Goal: Communication & Community: Answer question/provide support

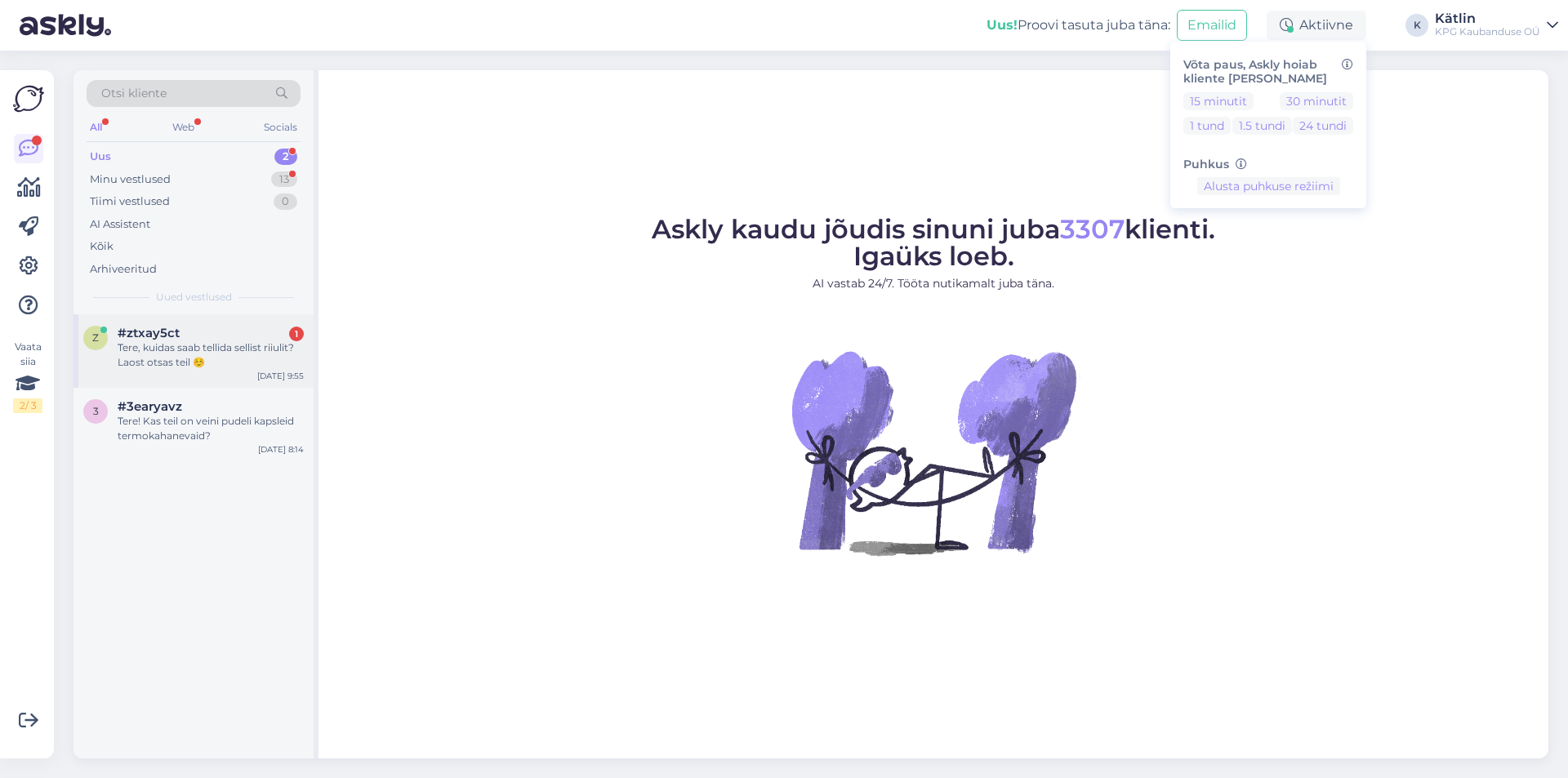
drag, startPoint x: 238, startPoint y: 328, endPoint x: 290, endPoint y: 336, distance: 52.6
click at [238, 328] on div "#ztxay5ct 1" at bounding box center [211, 333] width 186 height 15
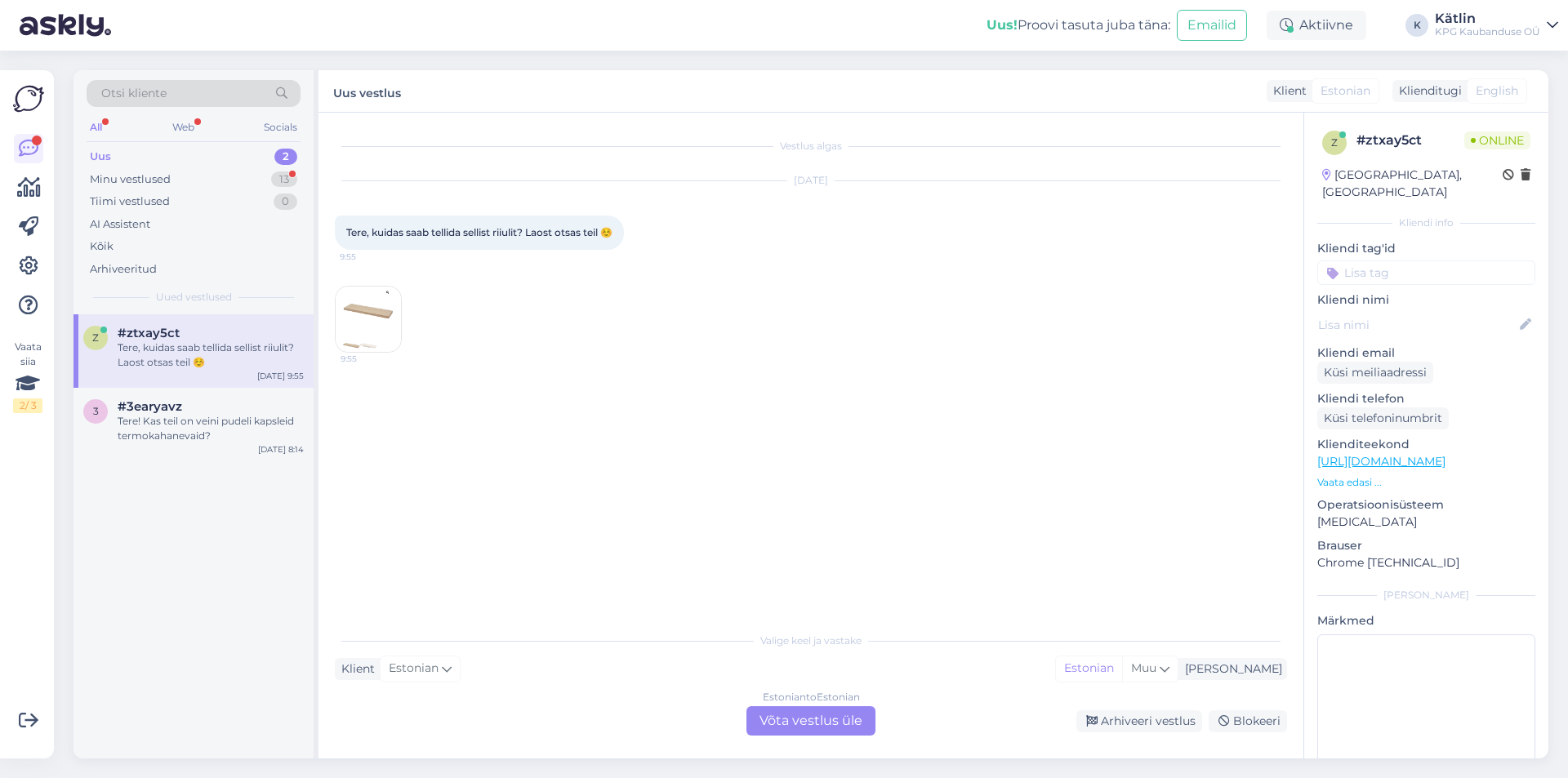
click at [348, 343] on img at bounding box center [368, 319] width 66 height 66
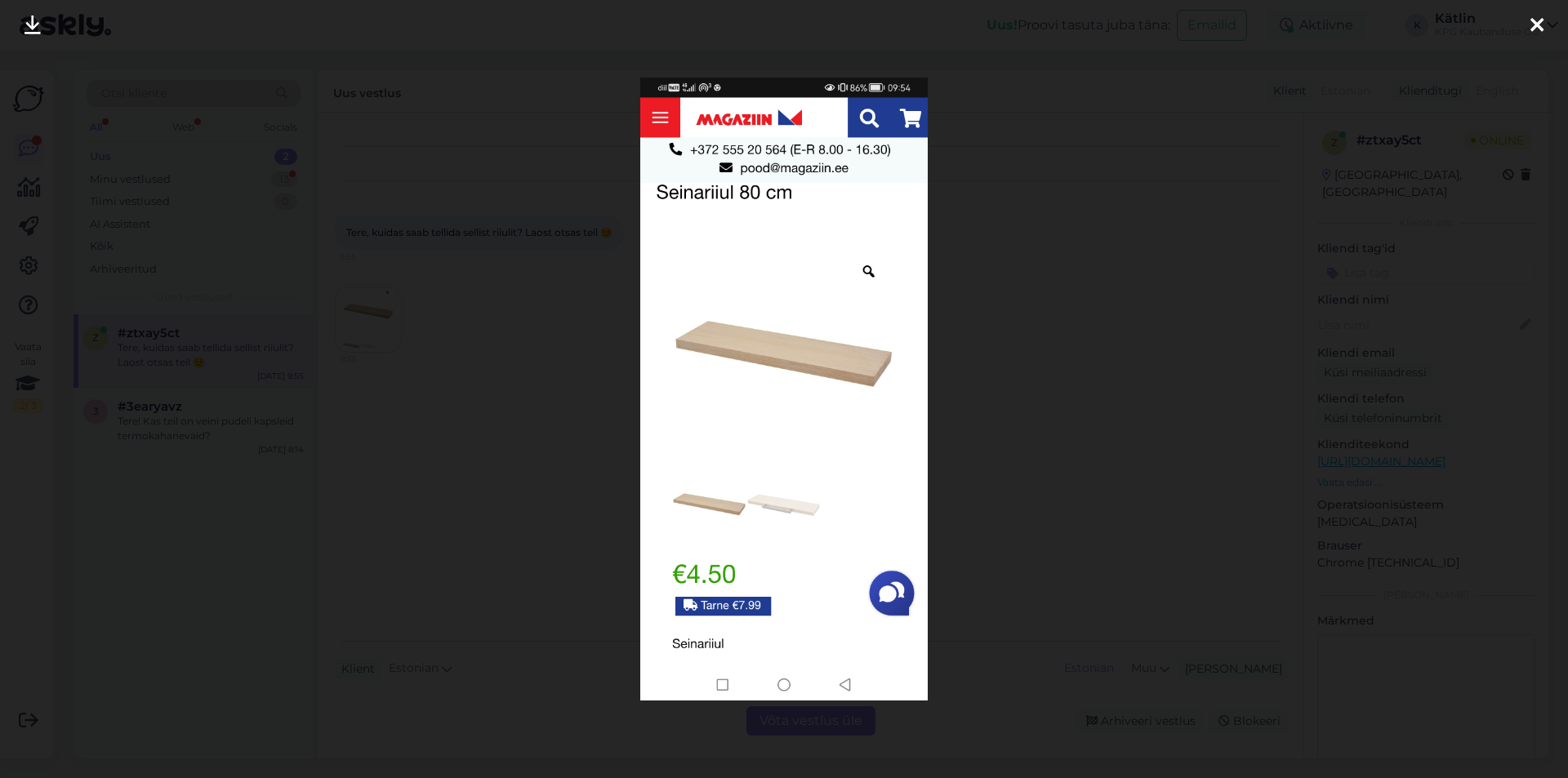
click at [1062, 358] on div at bounding box center [784, 389] width 1568 height 778
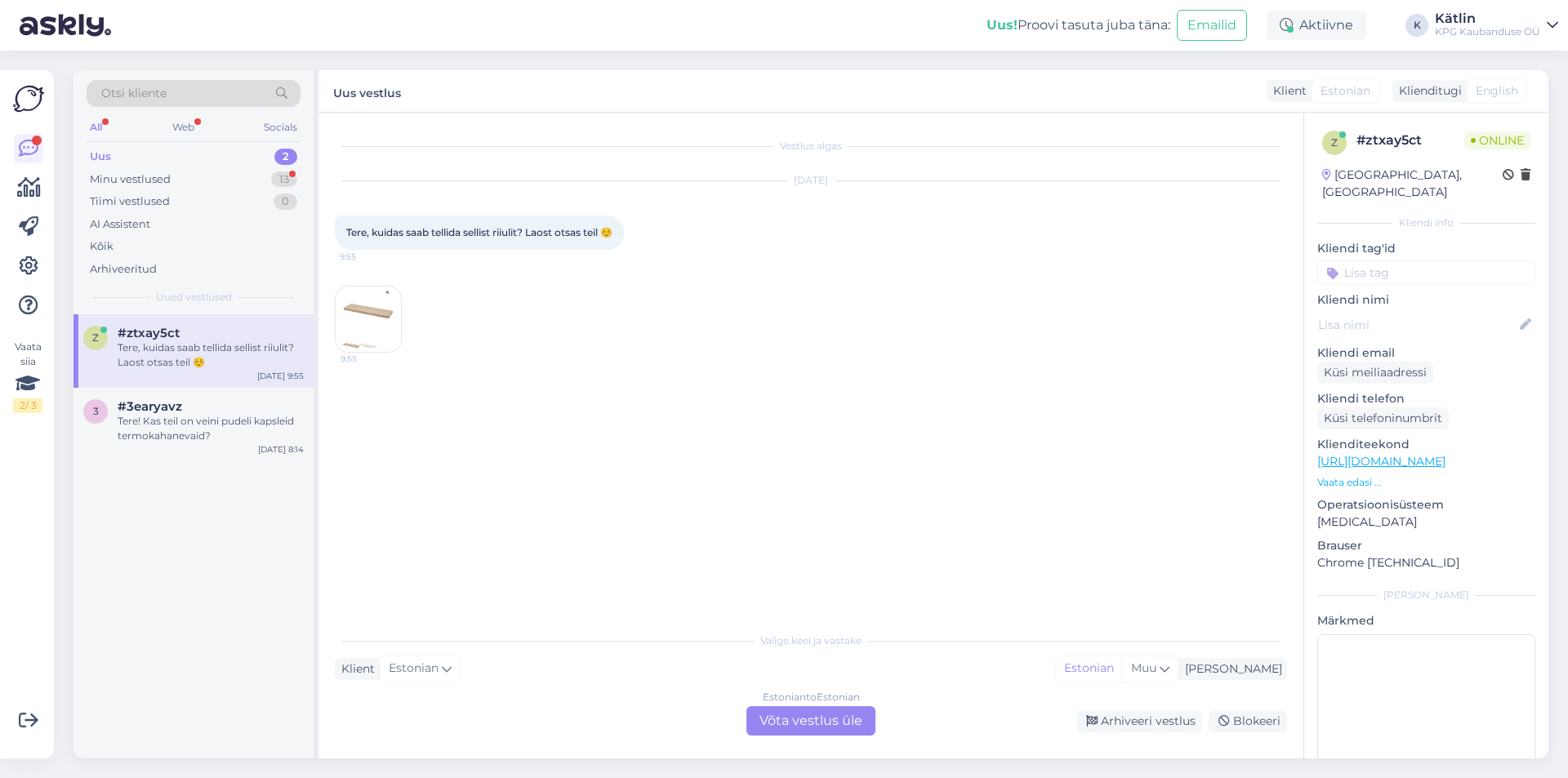
click at [1426, 454] on link "[URL][DOMAIN_NAME]" at bounding box center [1381, 461] width 129 height 15
click at [816, 732] on div "Estonian to Estonian Võta vestlus üle" at bounding box center [811, 721] width 129 height 29
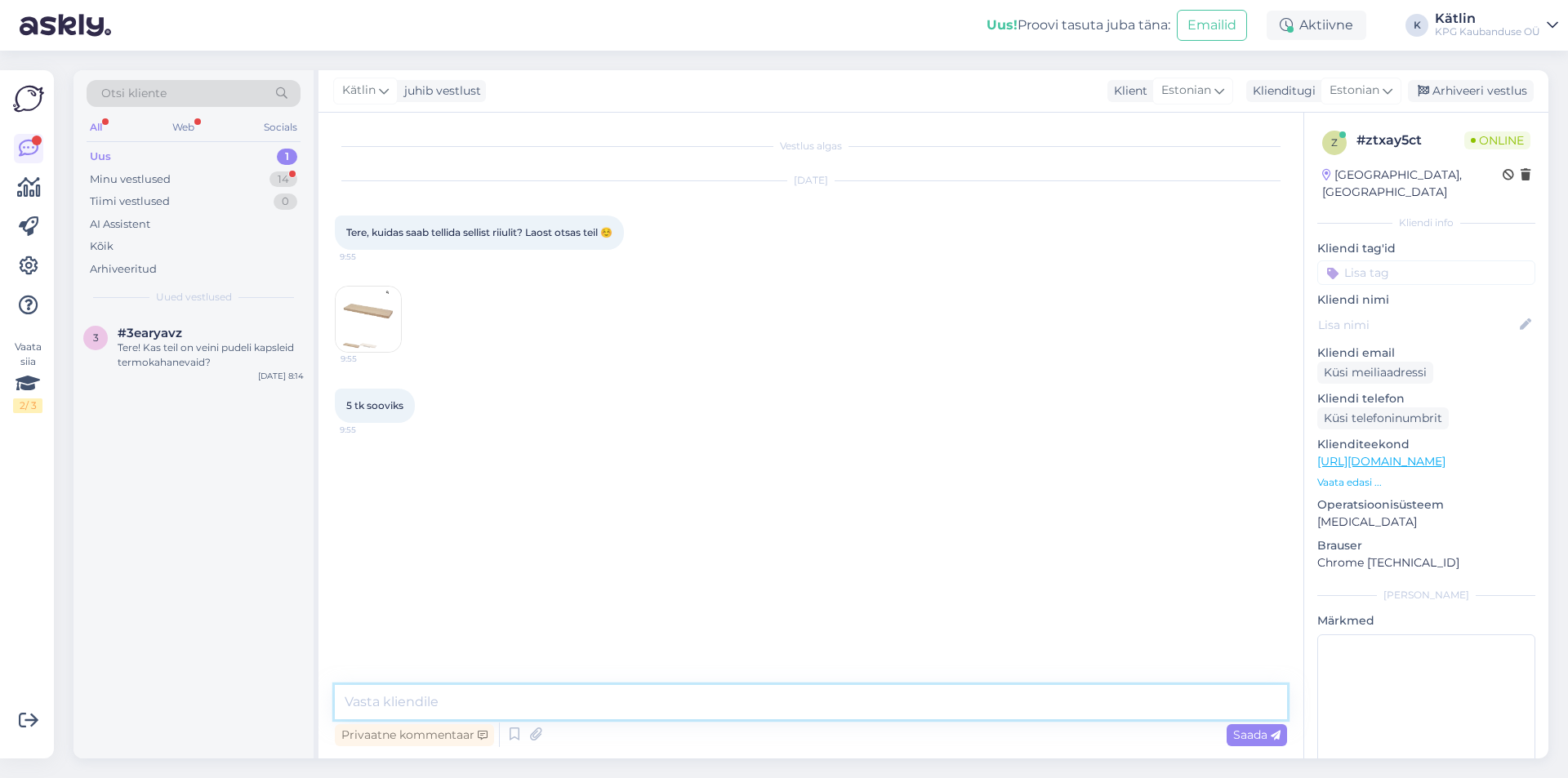
click at [546, 688] on textarea at bounding box center [811, 702] width 952 height 34
type textarea "Tere! Kahjuks ei olegi võimalik tellida, kuna toode on otsas."
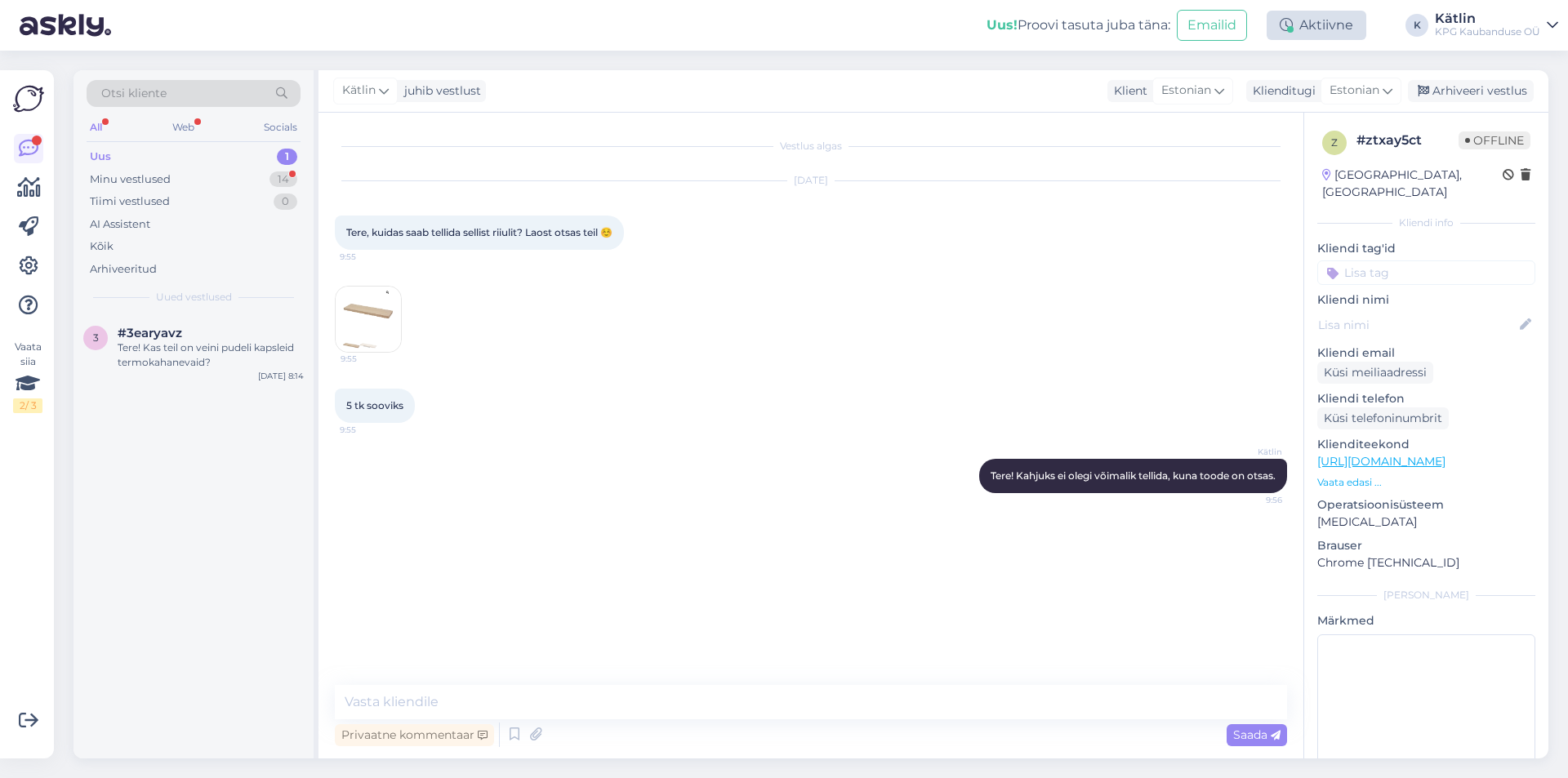
click at [1313, 25] on div "Aktiivne" at bounding box center [1317, 25] width 100 height 29
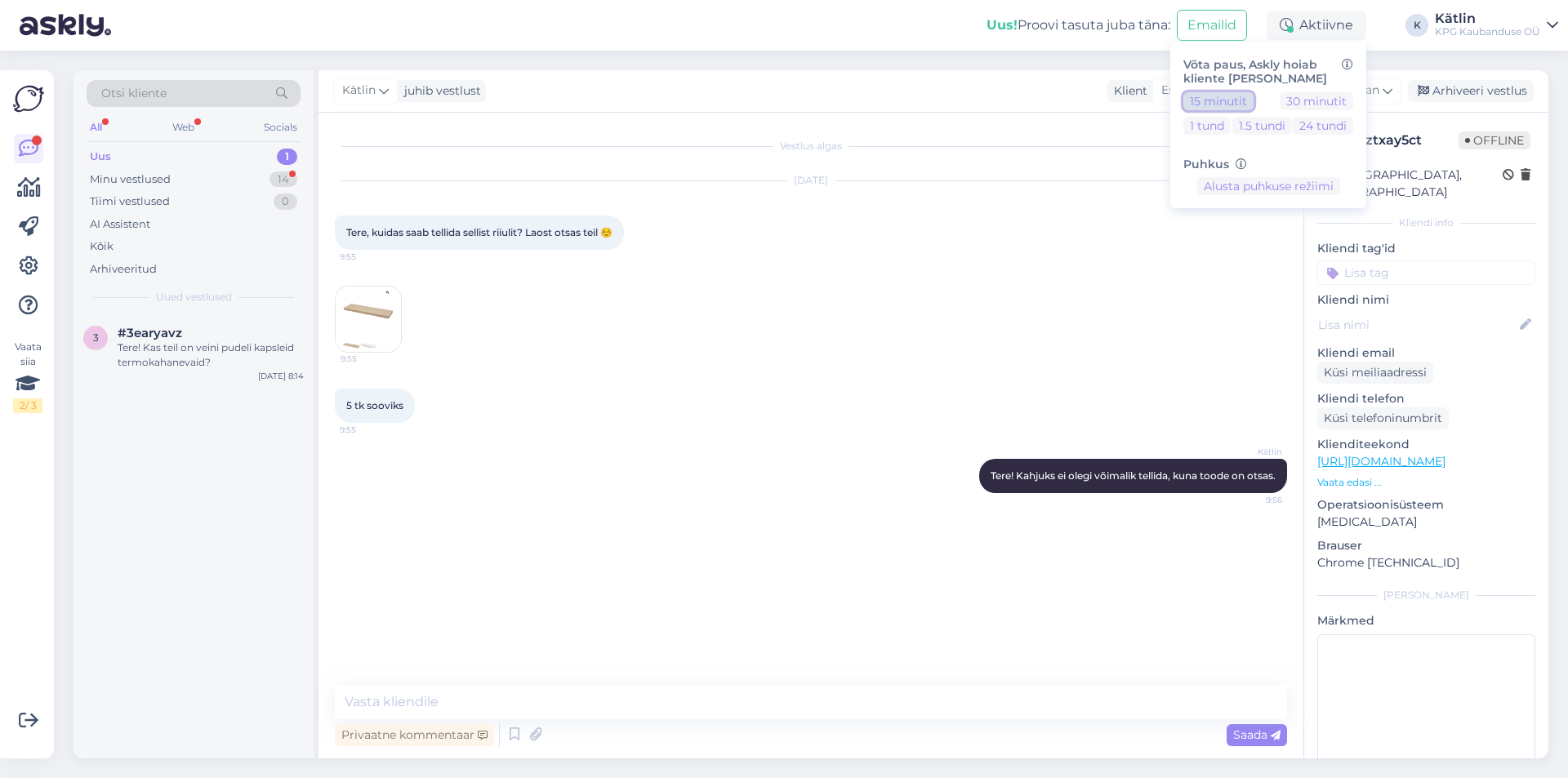
click at [1222, 95] on button "15 minutit" at bounding box center [1219, 101] width 71 height 18
click at [163, 177] on div "Minu vestlused" at bounding box center [129, 180] width 80 height 17
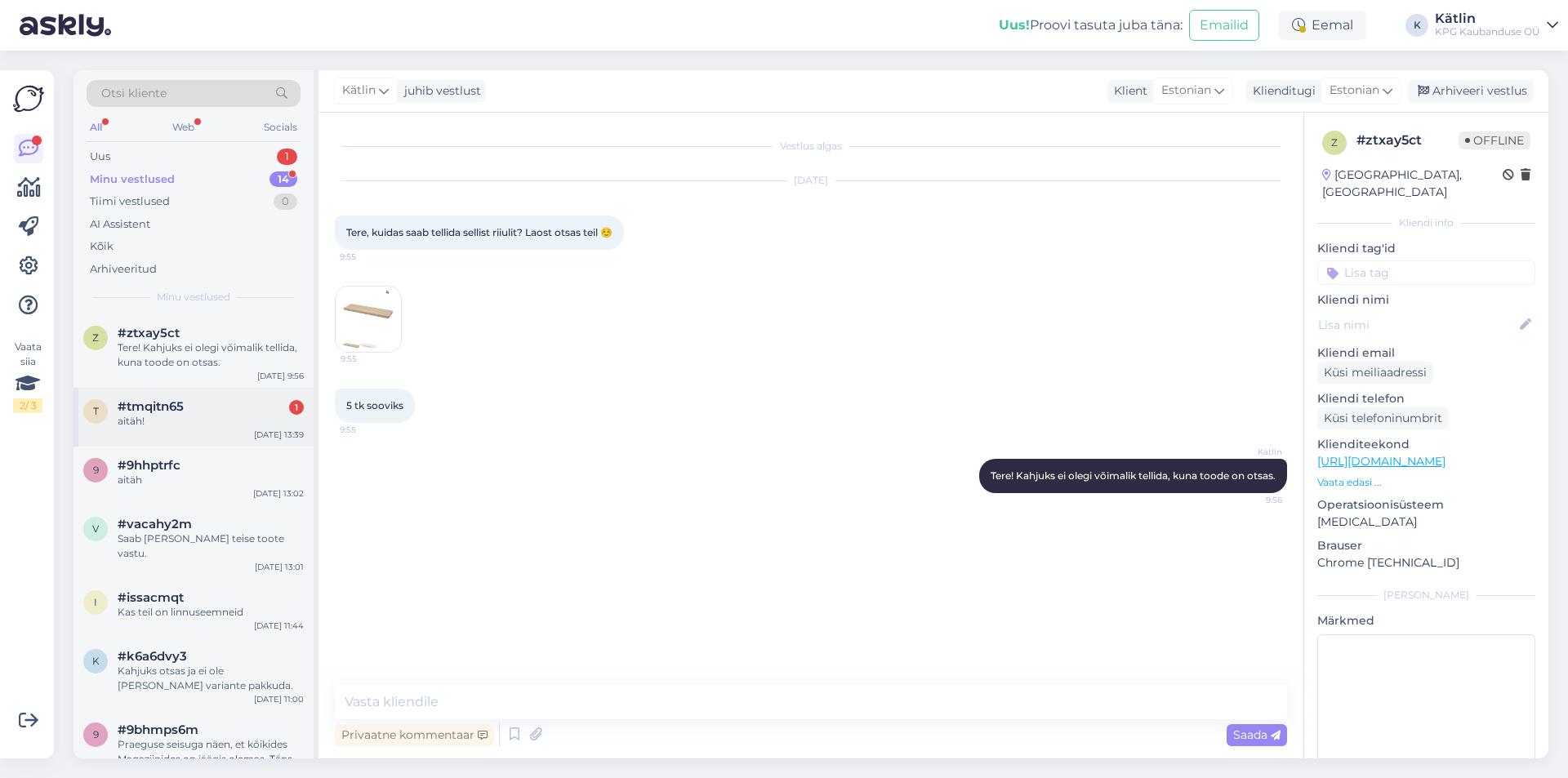
click at [181, 427] on div "aitäh!" at bounding box center [211, 421] width 186 height 15
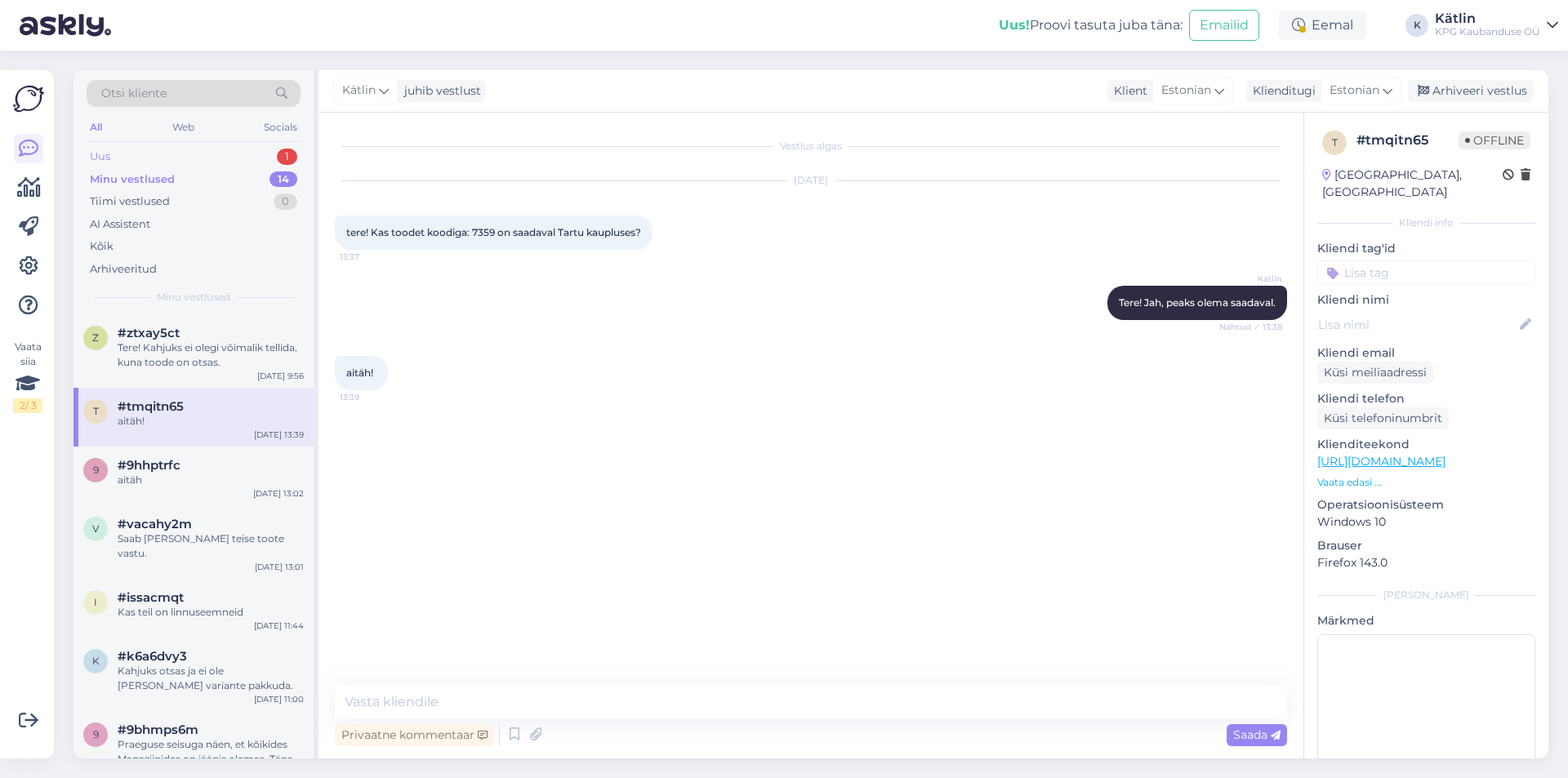
click at [169, 163] on div "Uus 1" at bounding box center [193, 157] width 214 height 23
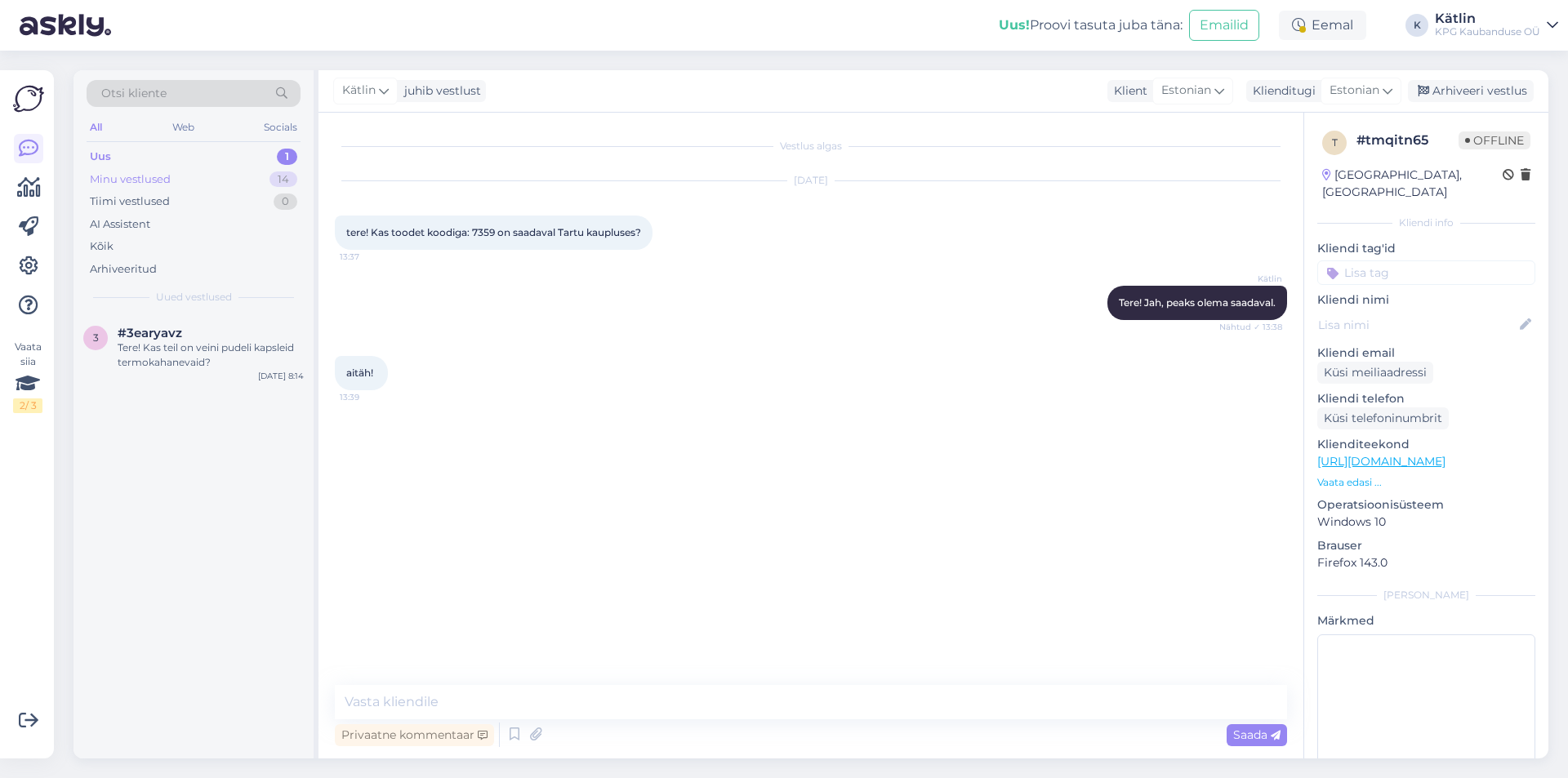
click at [178, 183] on div "Minu vestlused 14" at bounding box center [193, 180] width 214 height 23
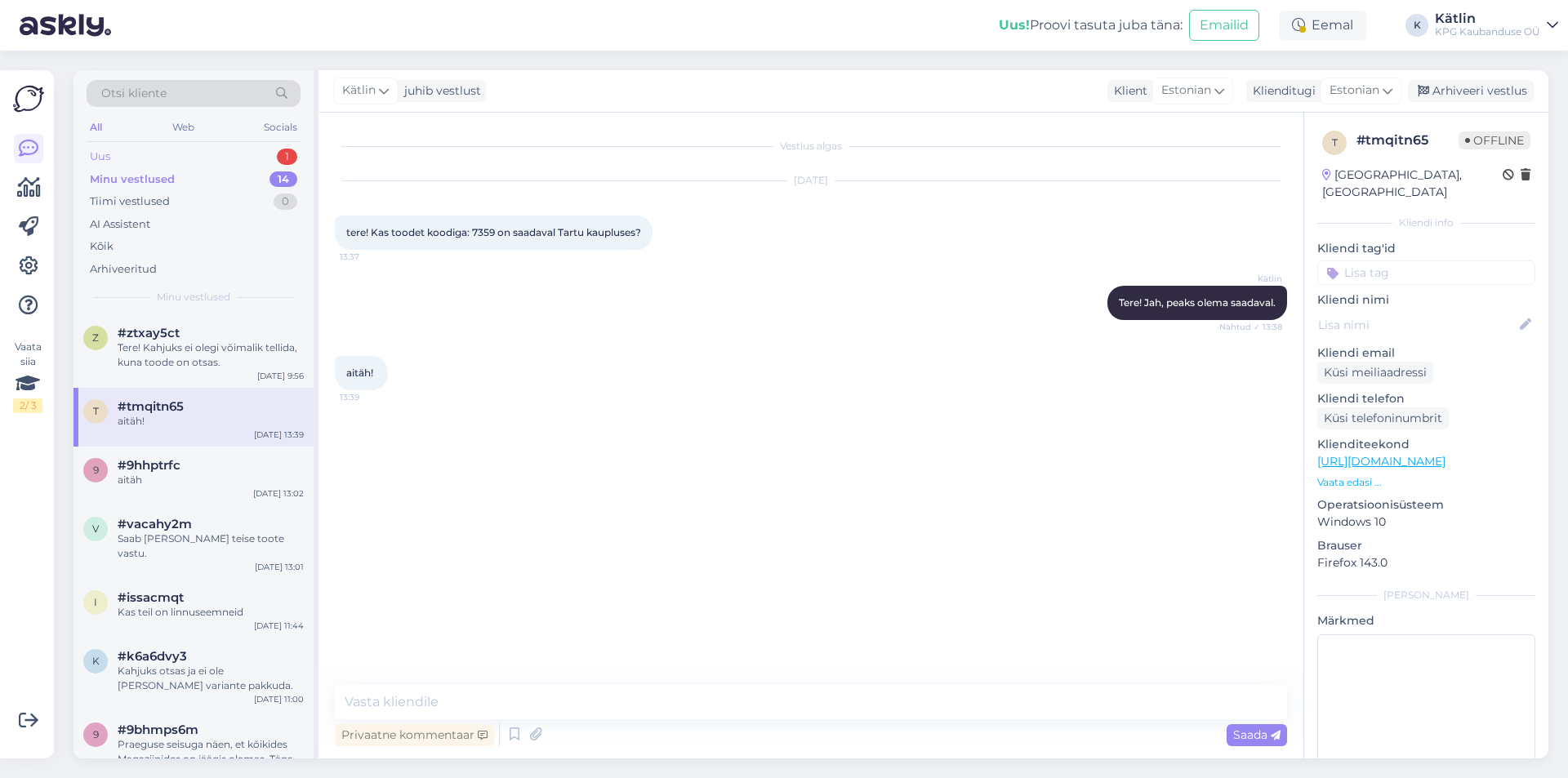
click at [184, 154] on div "Uus 1" at bounding box center [193, 157] width 214 height 23
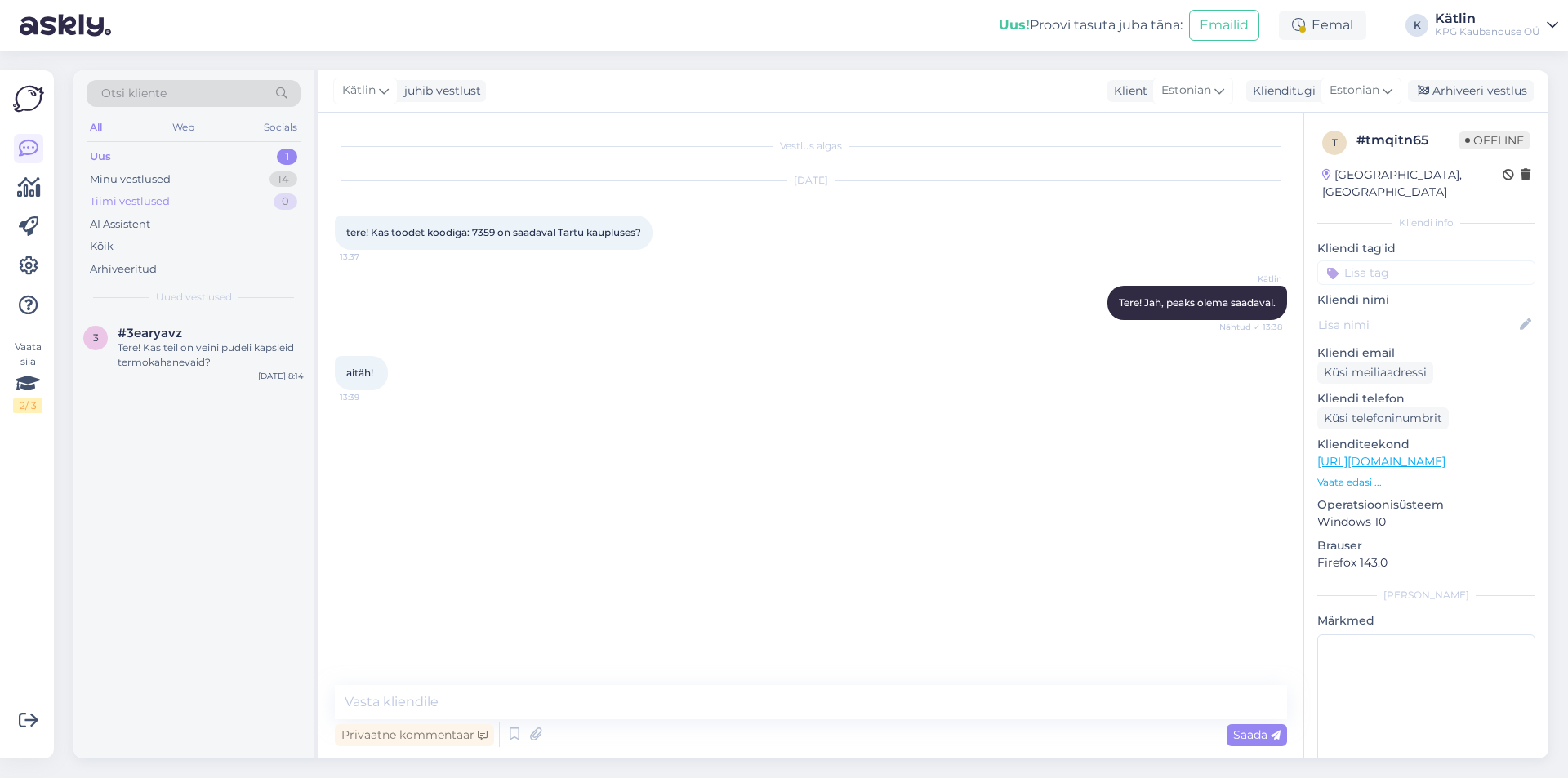
click at [175, 196] on div "Tiimi vestlused 0" at bounding box center [193, 202] width 214 height 23
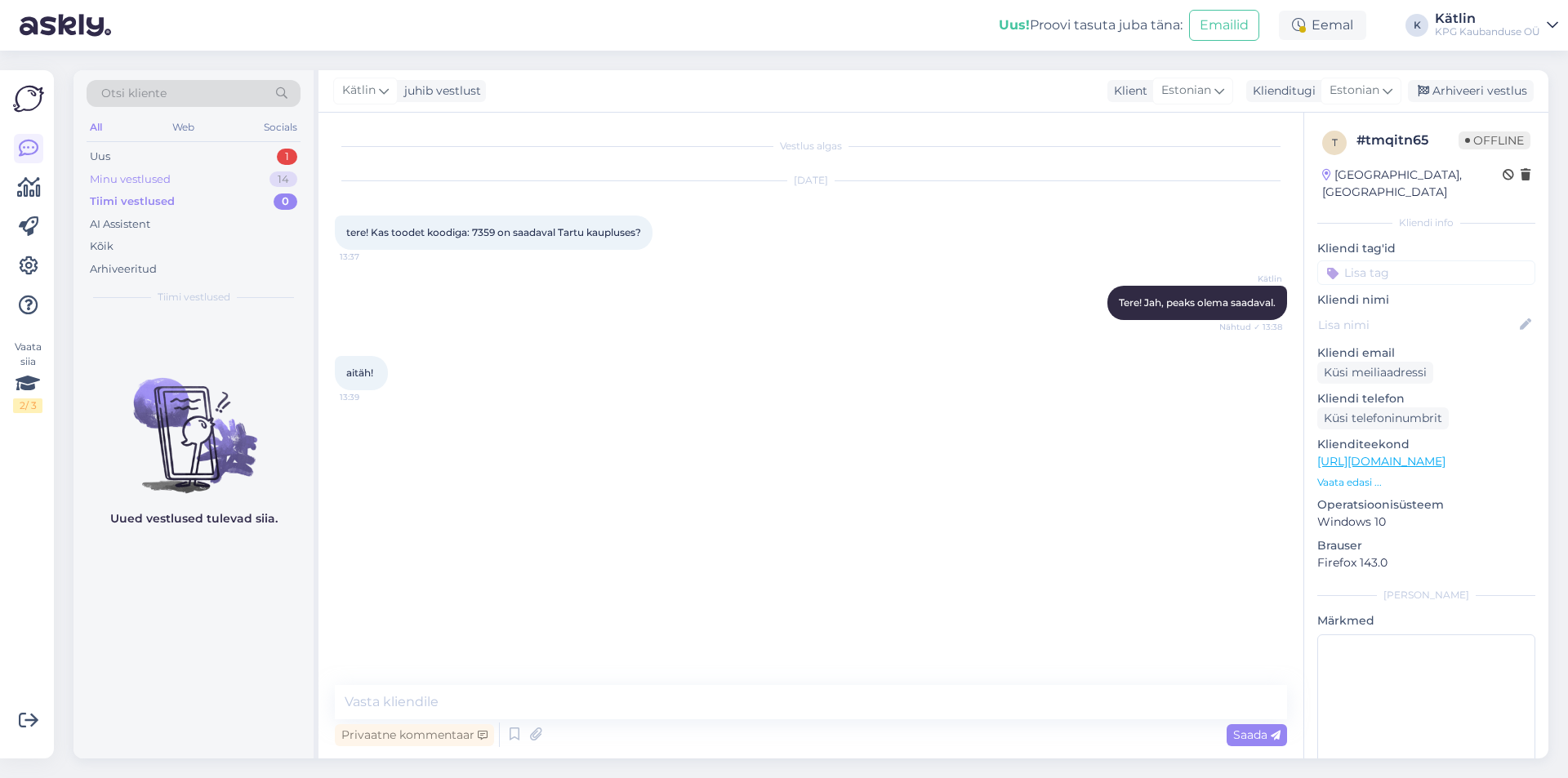
click at [169, 179] on div "Minu vestlused" at bounding box center [129, 180] width 80 height 17
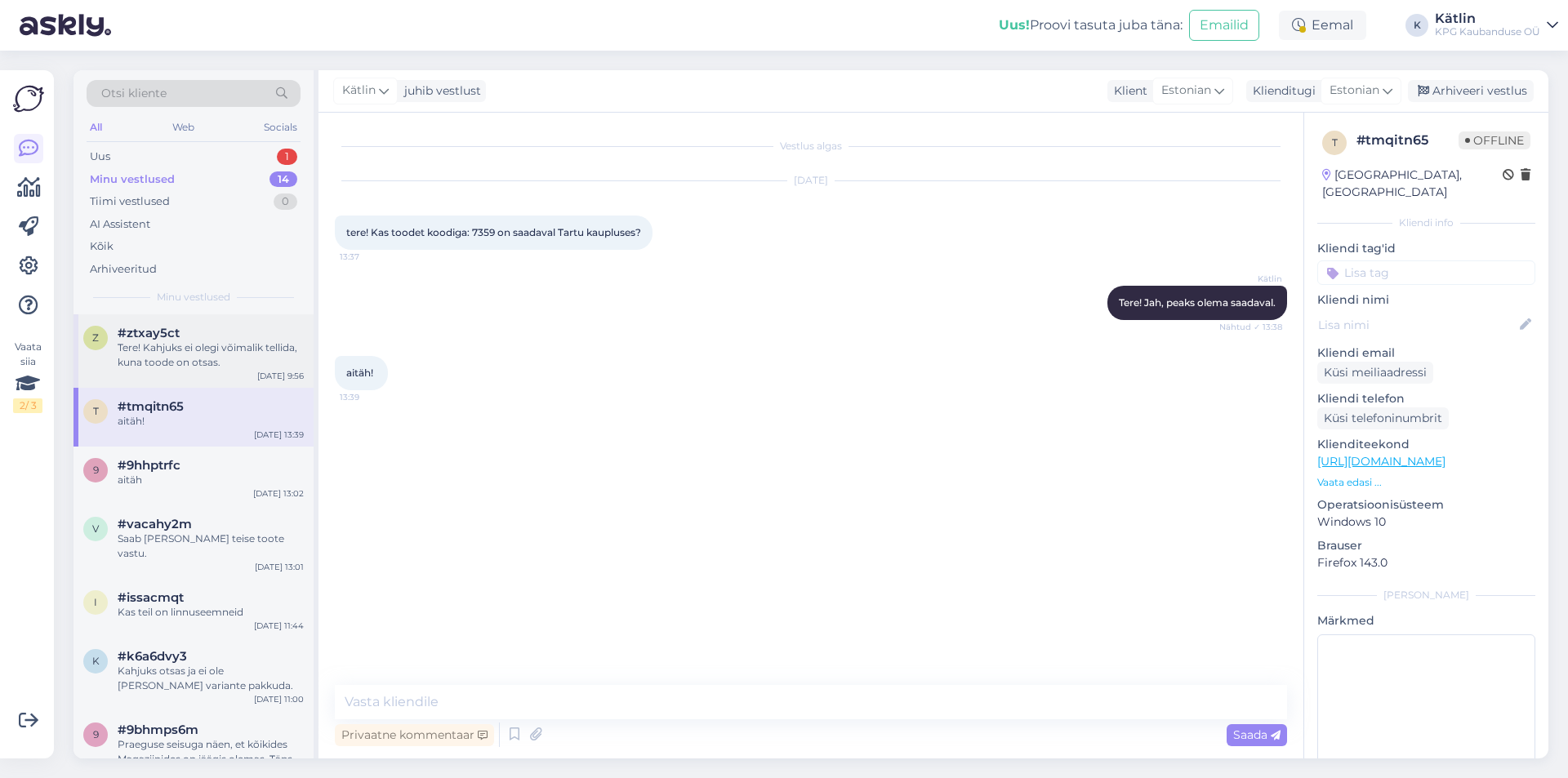
click at [188, 318] on div "z #ztxay5ct Tere! Kahjuks ei olegi võimalik tellida, kuna toode on otsas. [DATE…" at bounding box center [193, 351] width 240 height 74
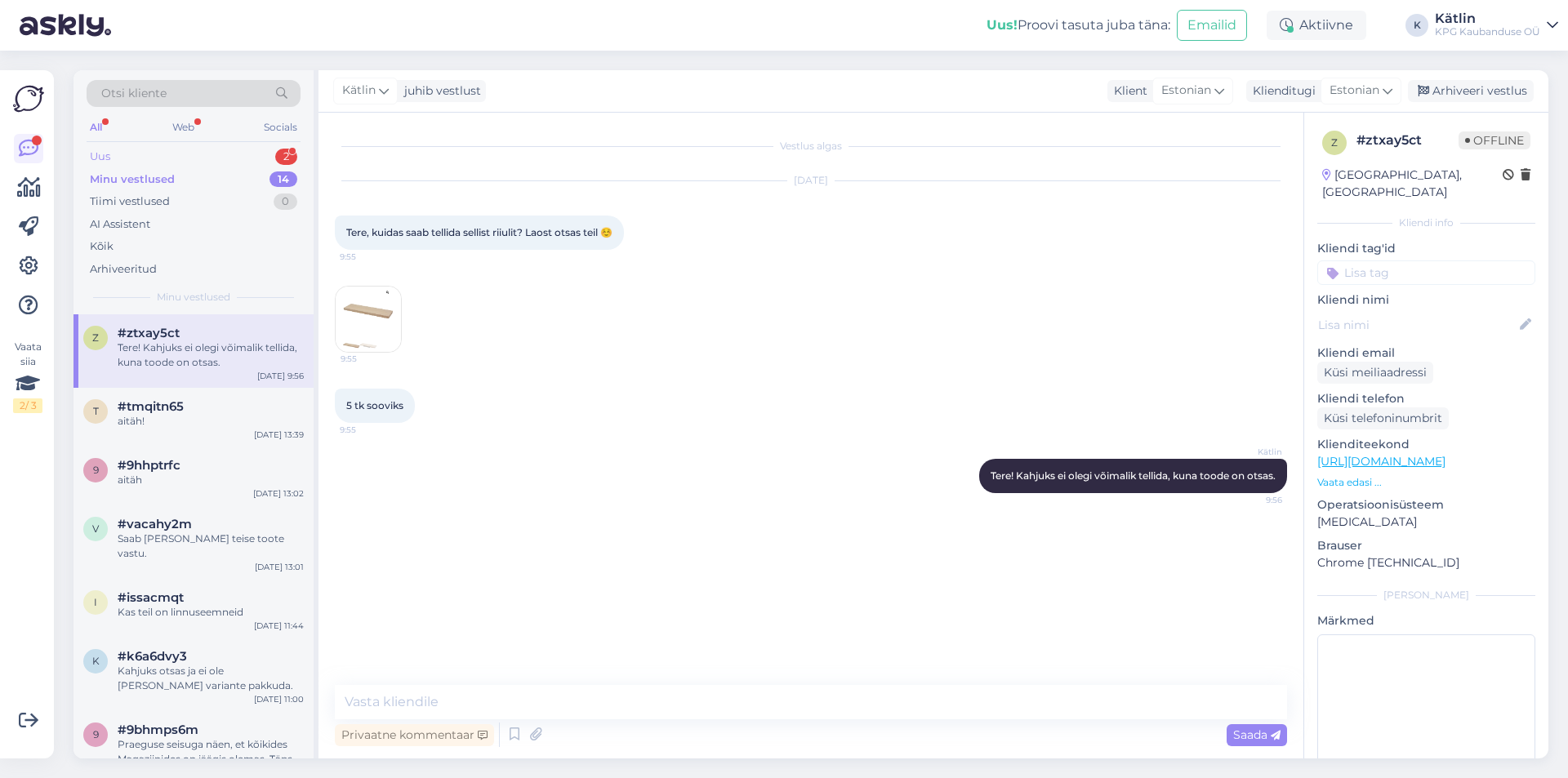
click at [178, 152] on div "Uus 2" at bounding box center [193, 157] width 214 height 23
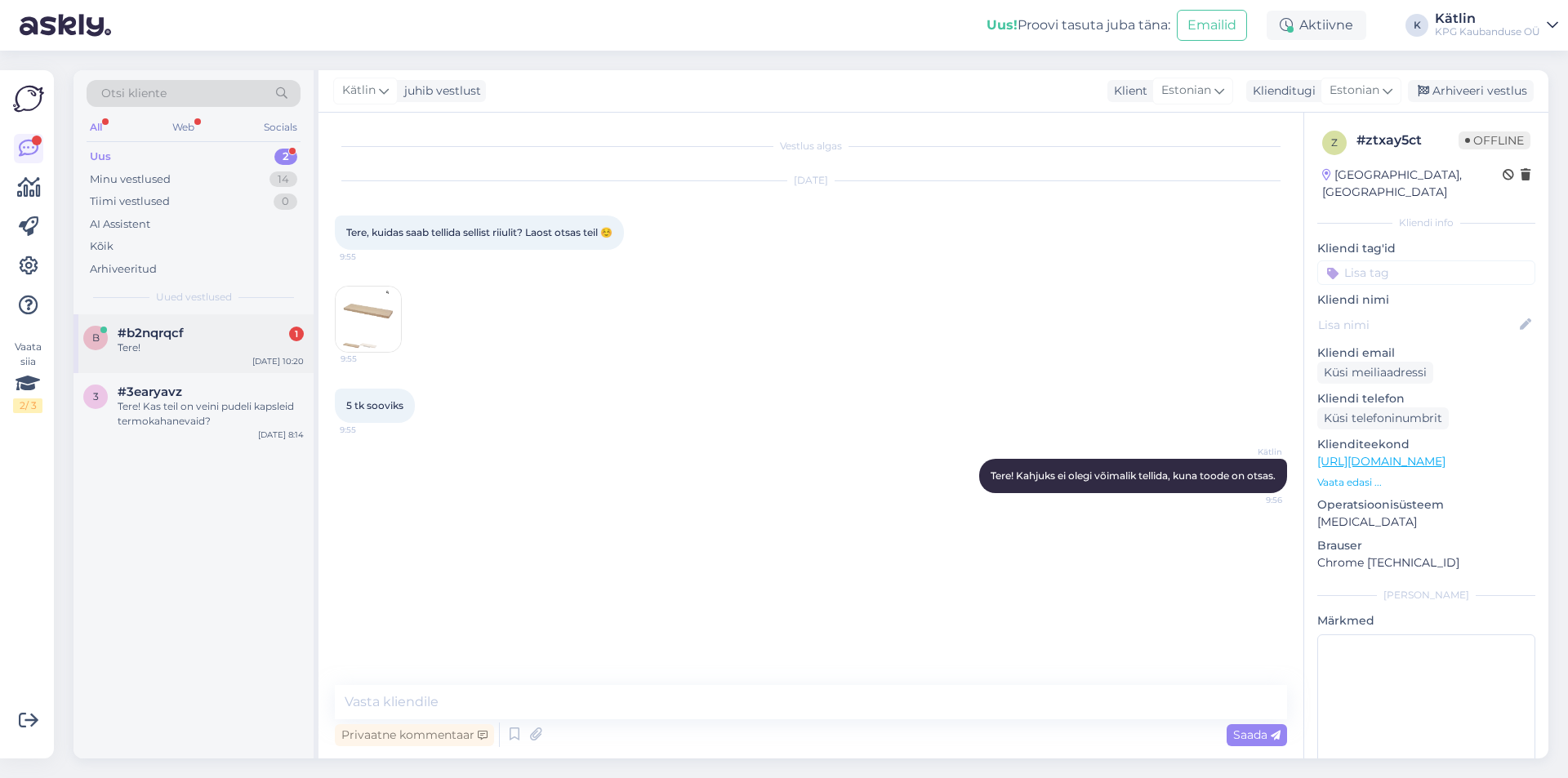
click at [210, 363] on div "b #b2nqrqcf 1 Tere! [DATE] 10:20" at bounding box center [193, 343] width 240 height 59
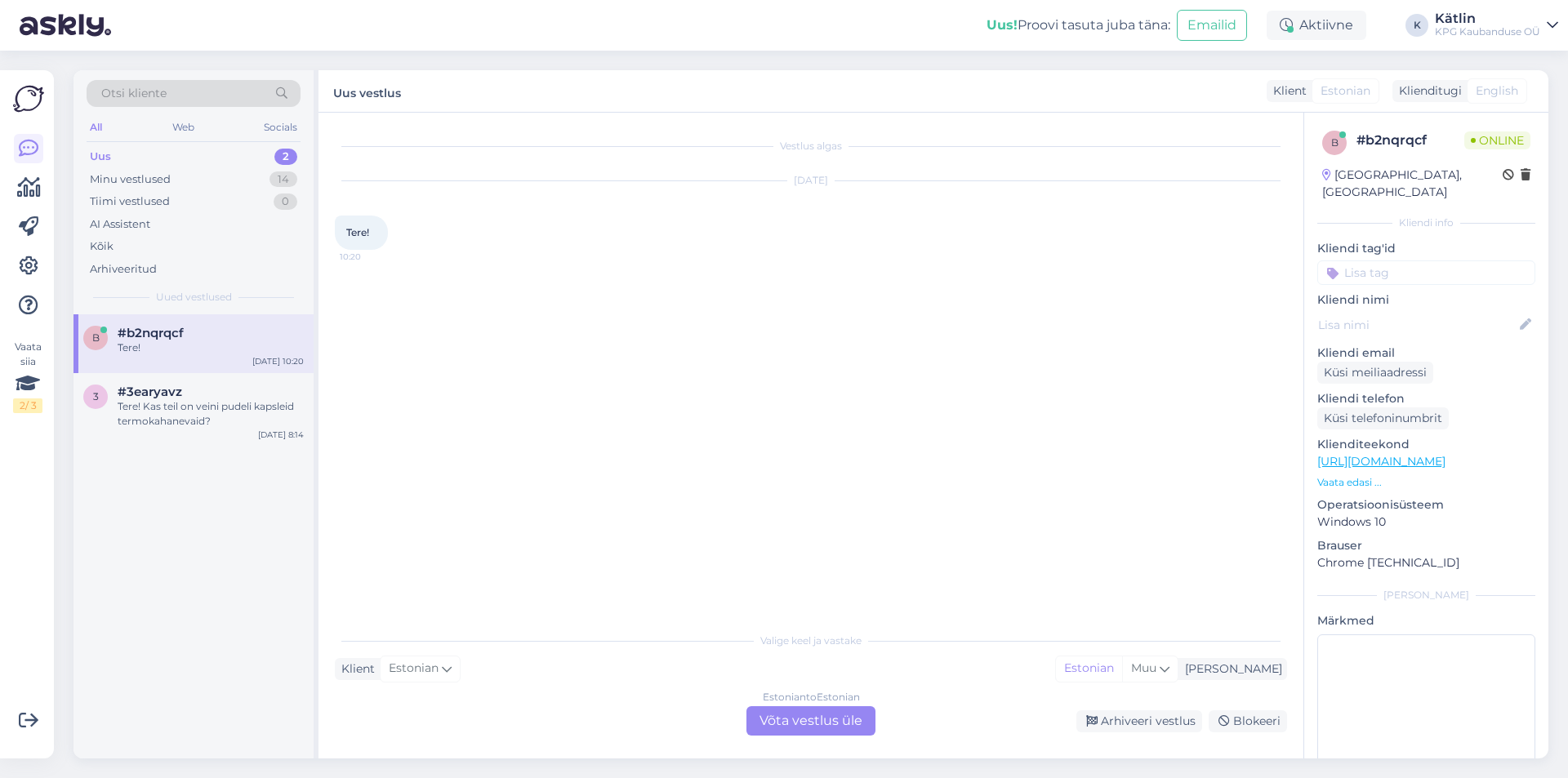
click at [811, 712] on div "Estonian to Estonian Võta vestlus üle" at bounding box center [811, 721] width 129 height 29
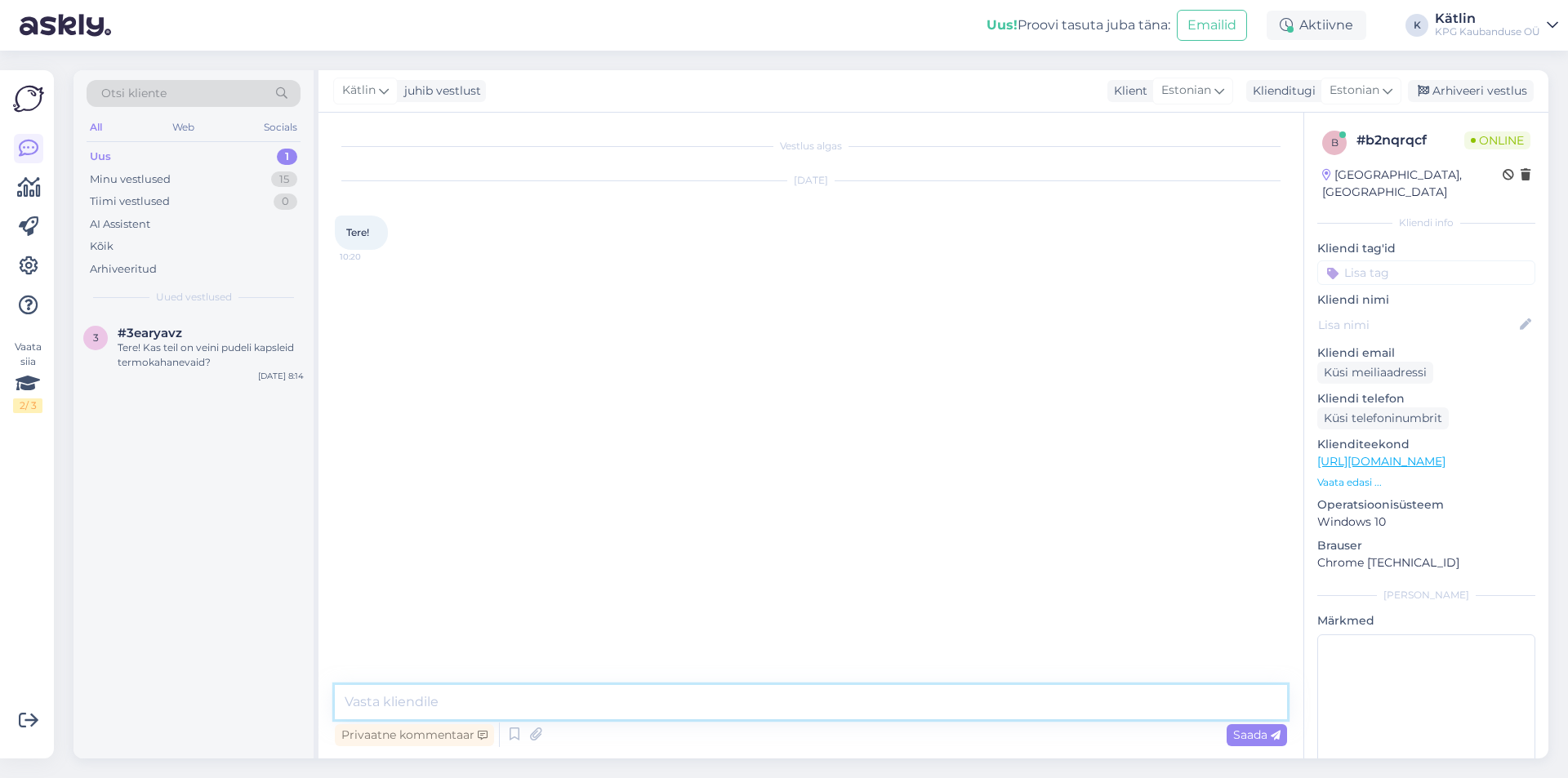
click at [565, 707] on textarea at bounding box center [811, 702] width 952 height 34
type textarea "Tere!"
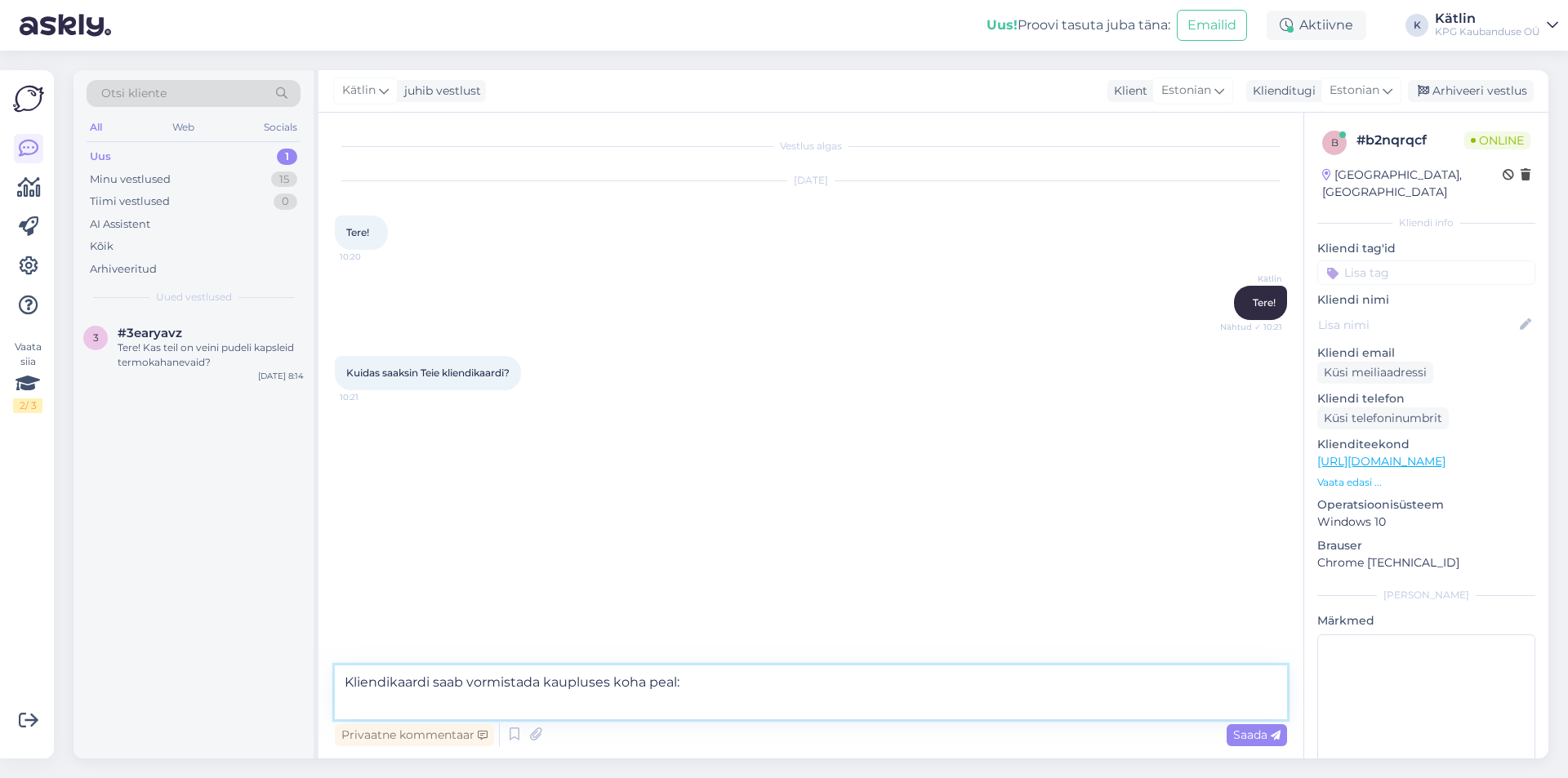
paste textarea "[URL][DOMAIN_NAME]"
type textarea "Kliendikaardi saab vormistada kaupluses koha peal: [URL][DOMAIN_NAME]"
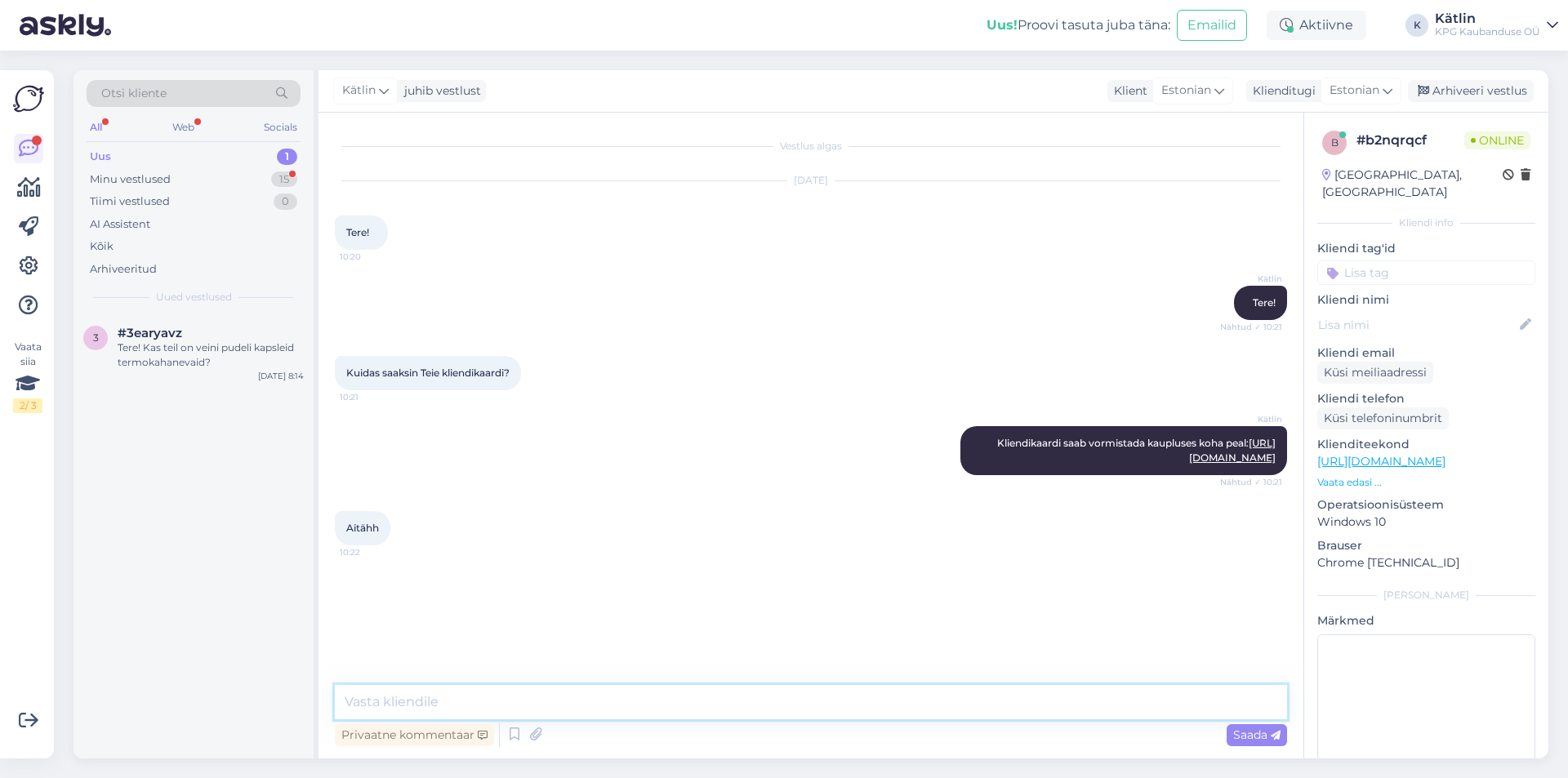
click at [441, 705] on textarea at bounding box center [811, 702] width 952 height 34
click at [195, 349] on div "Tere! Kas teil on veini pudeli kapsleid termokahanevaid?" at bounding box center [211, 355] width 186 height 29
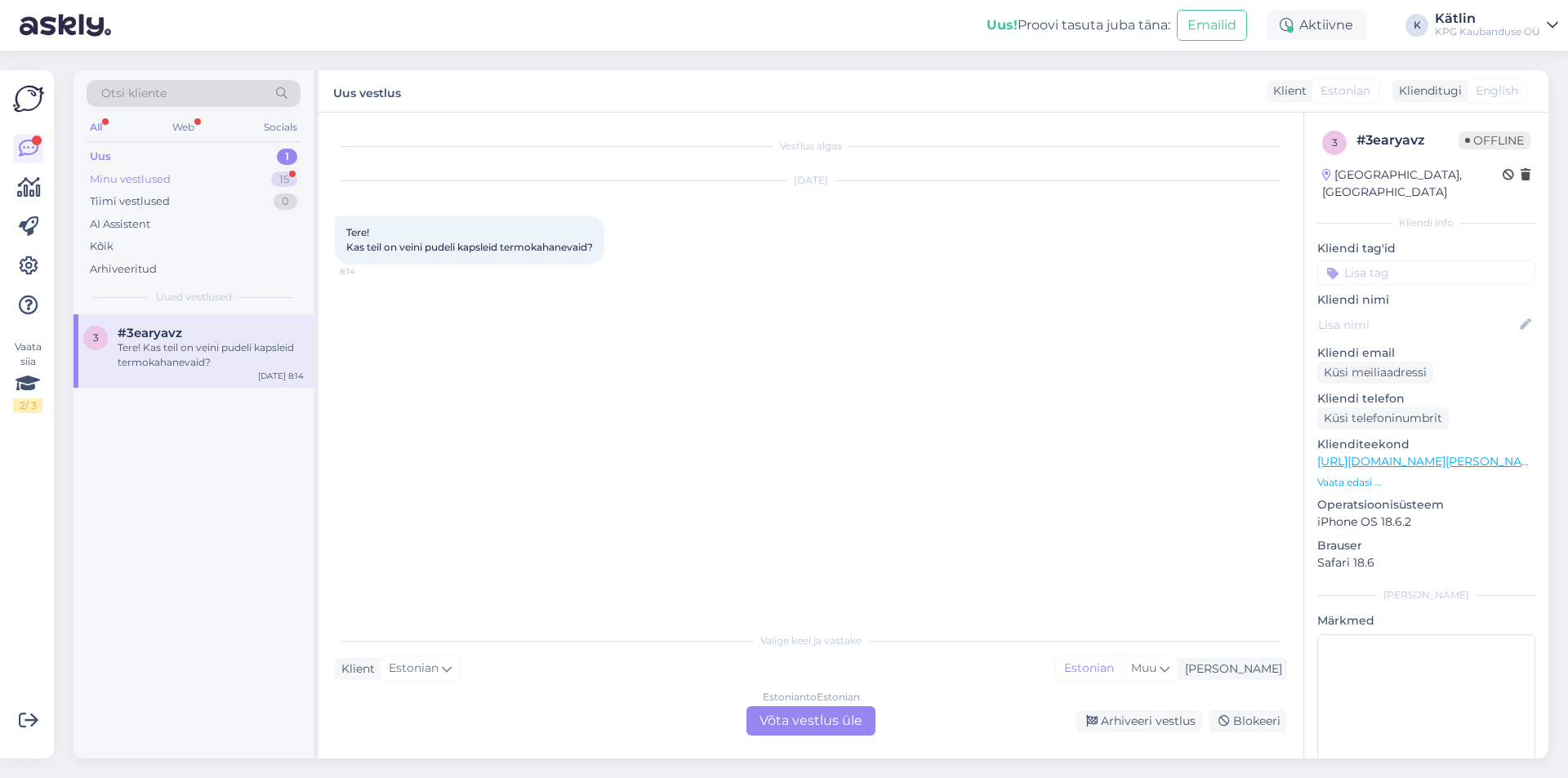
click at [192, 180] on div "Minu vestlused 15" at bounding box center [193, 180] width 214 height 23
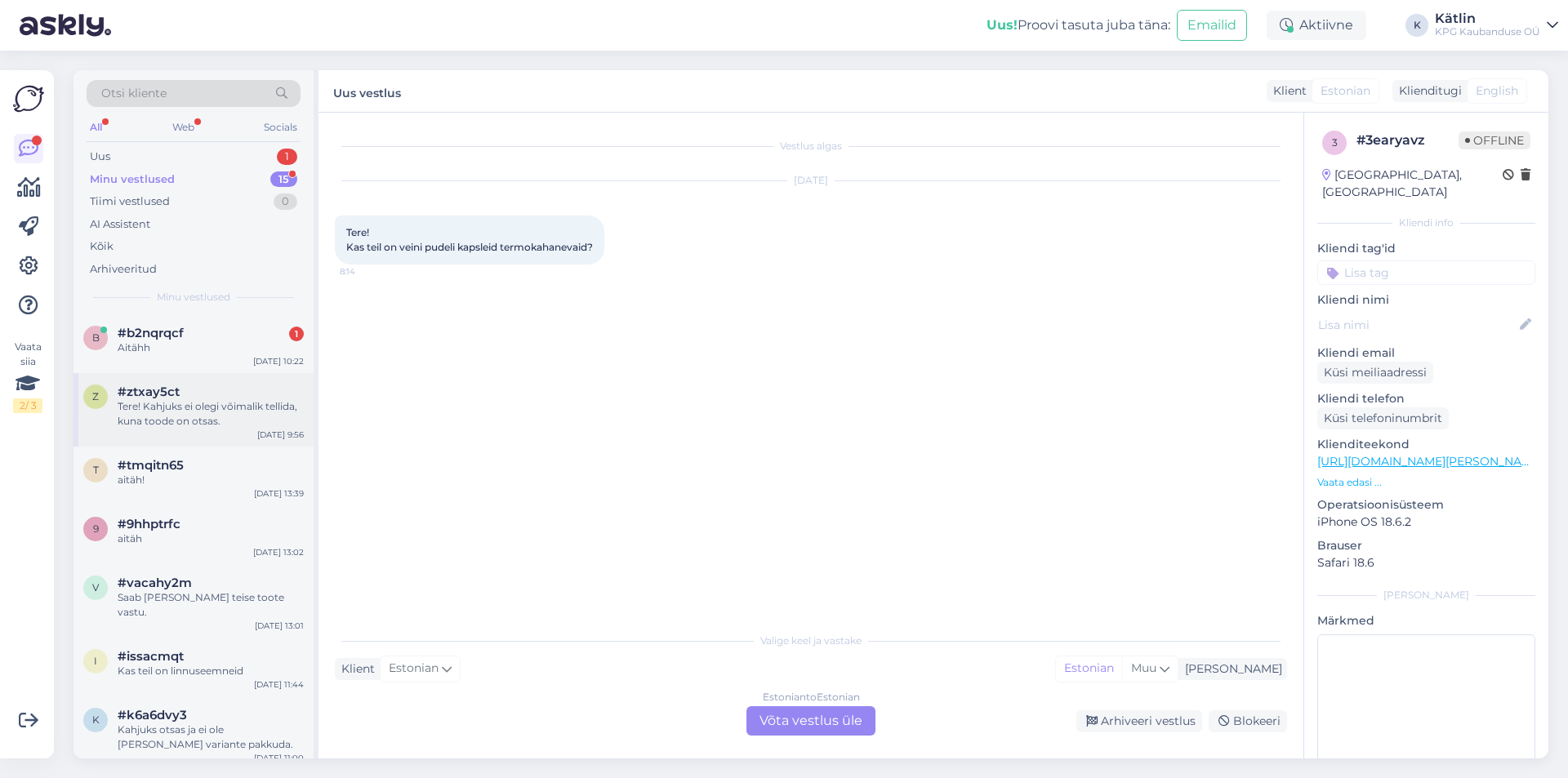
click at [202, 380] on div "z #ztxay5ct Tere! Kahjuks ei olegi võimalik tellida, kuna toode on otsas. [DATE…" at bounding box center [193, 410] width 240 height 74
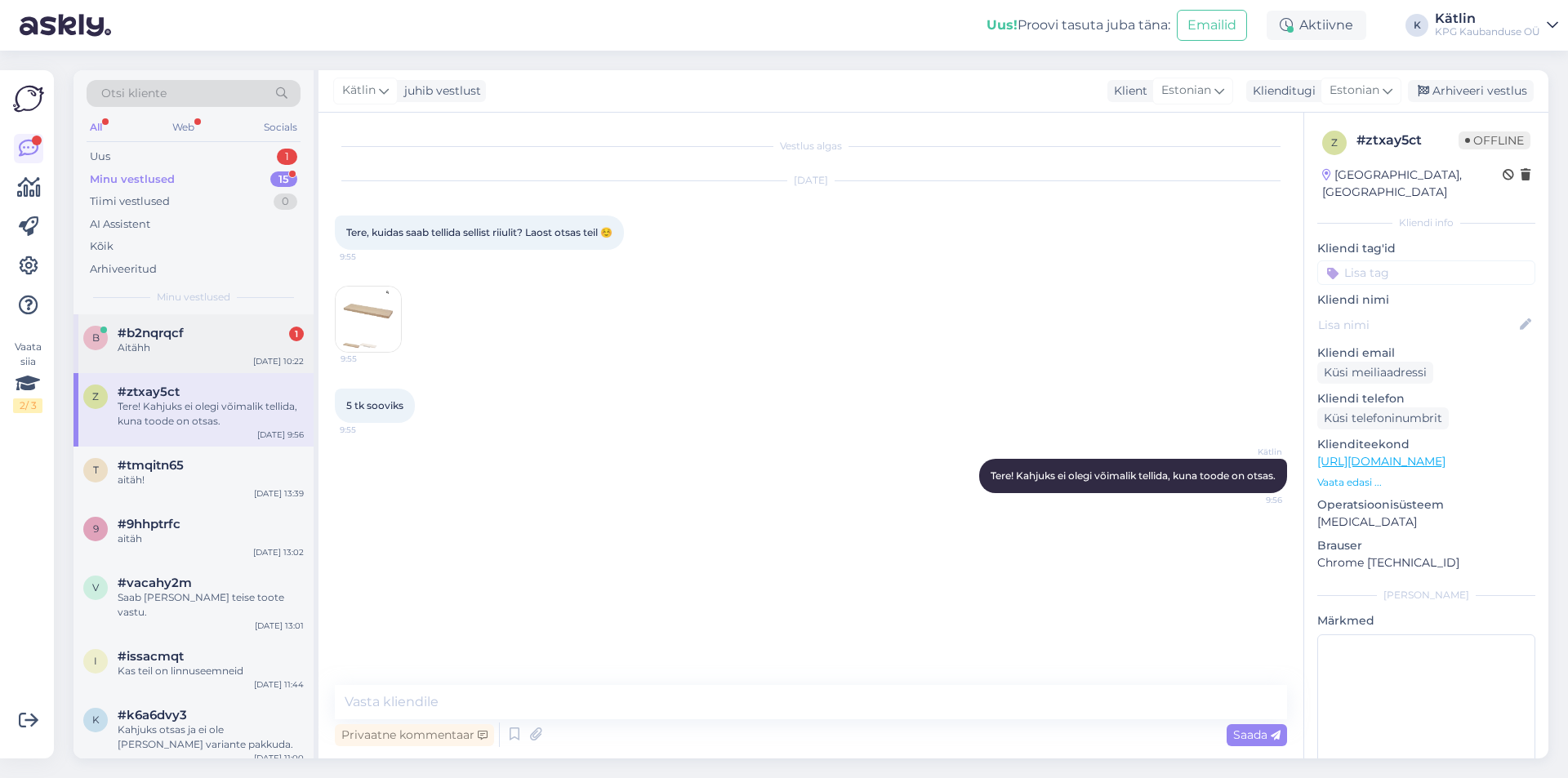
click at [197, 360] on div "b #b2nqrqcf 1 Aitähh [DATE] 10:22" at bounding box center [193, 343] width 240 height 59
